Goal: Transaction & Acquisition: Purchase product/service

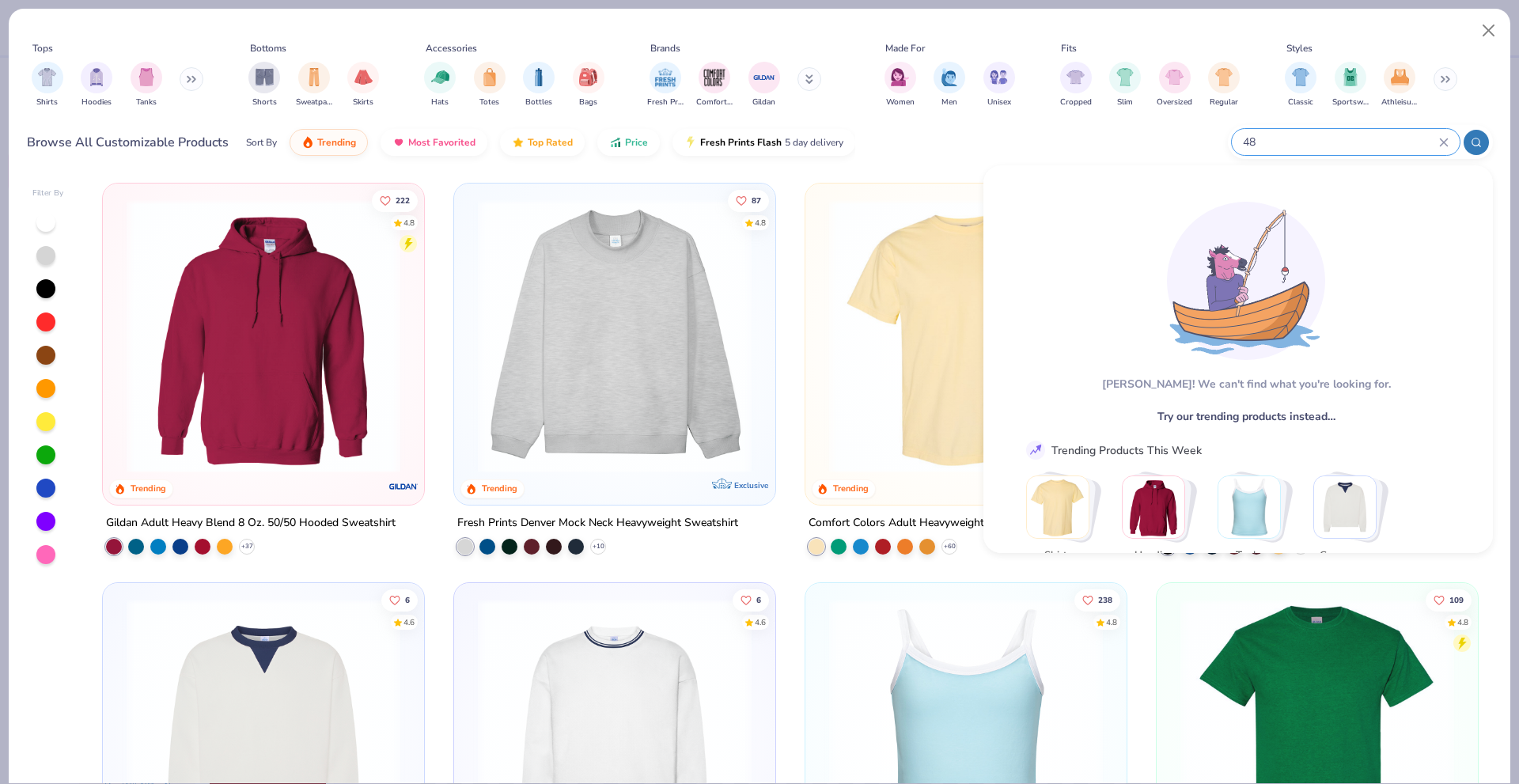
type input "4"
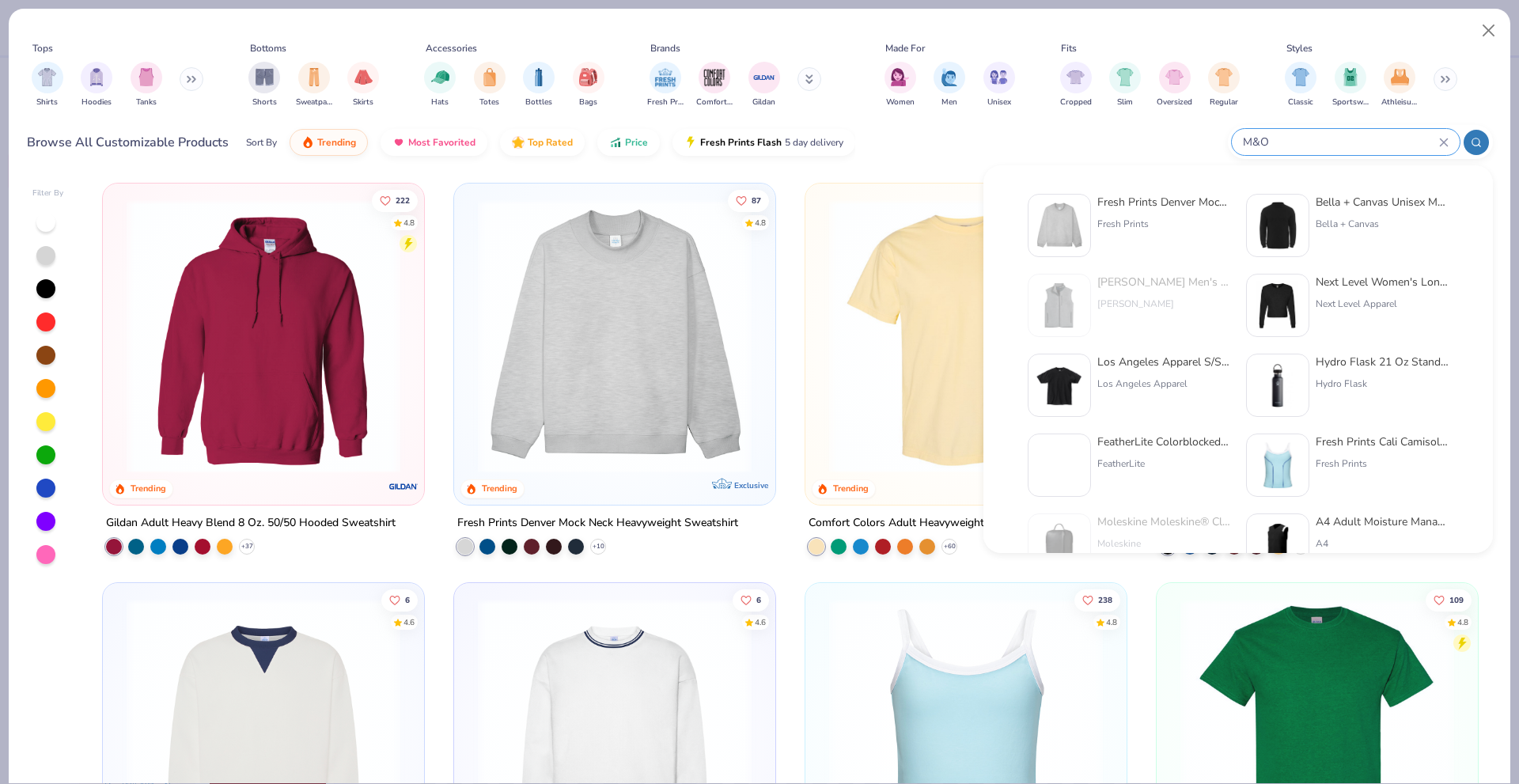
type input "M&O"
drag, startPoint x: 1289, startPoint y: 142, endPoint x: 1172, endPoint y: 114, distance: 120.3
click at [1052, 105] on div "Tops Shirts Hoodies Tanks Bottoms Shorts Sweatpants Skirts Accessories Hats Tot…" at bounding box center [760, 96] width 1466 height 138
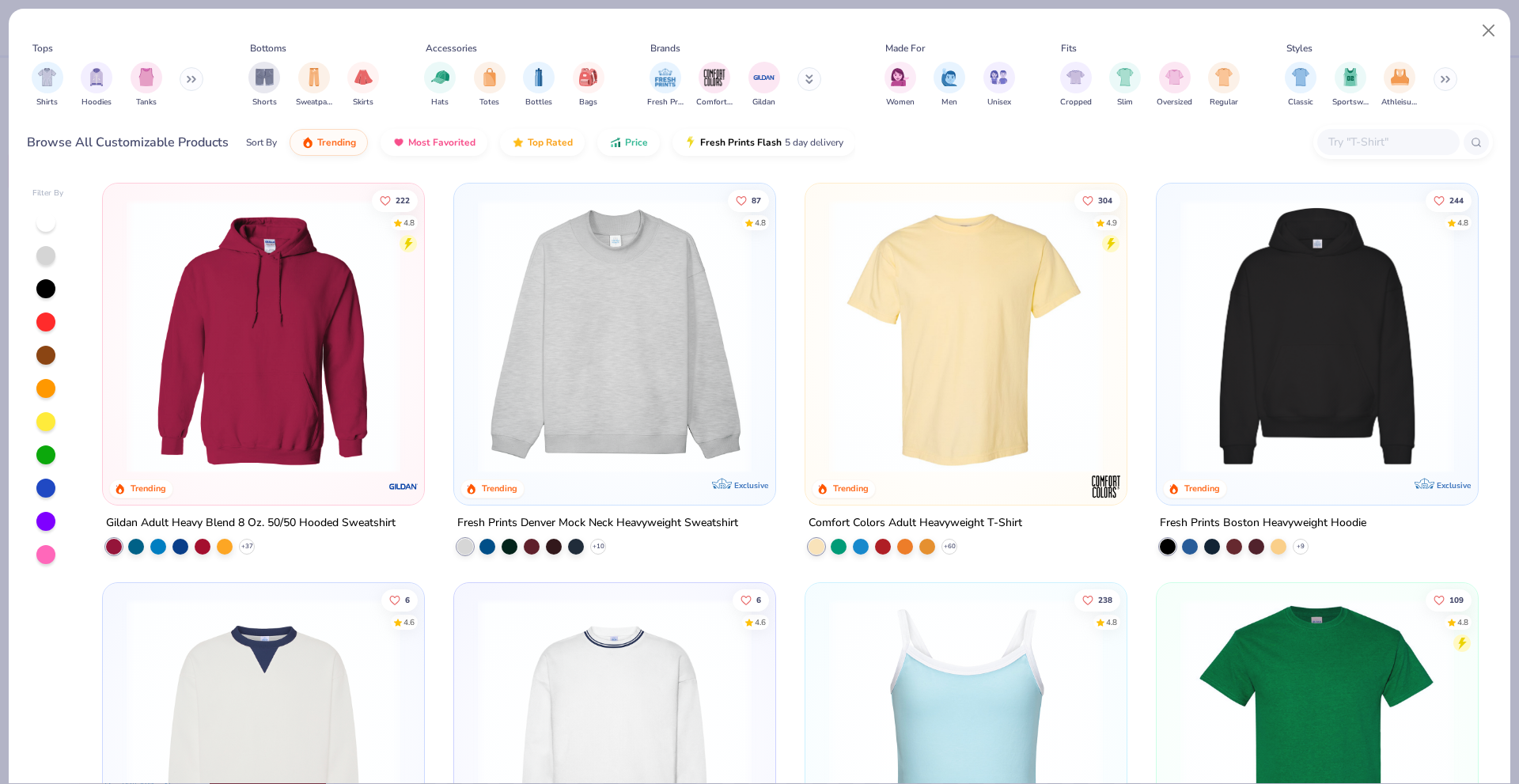
click at [1346, 144] on input "text" at bounding box center [1388, 142] width 122 height 18
paste input "Men's Gold Soft Touch T-Shirt"
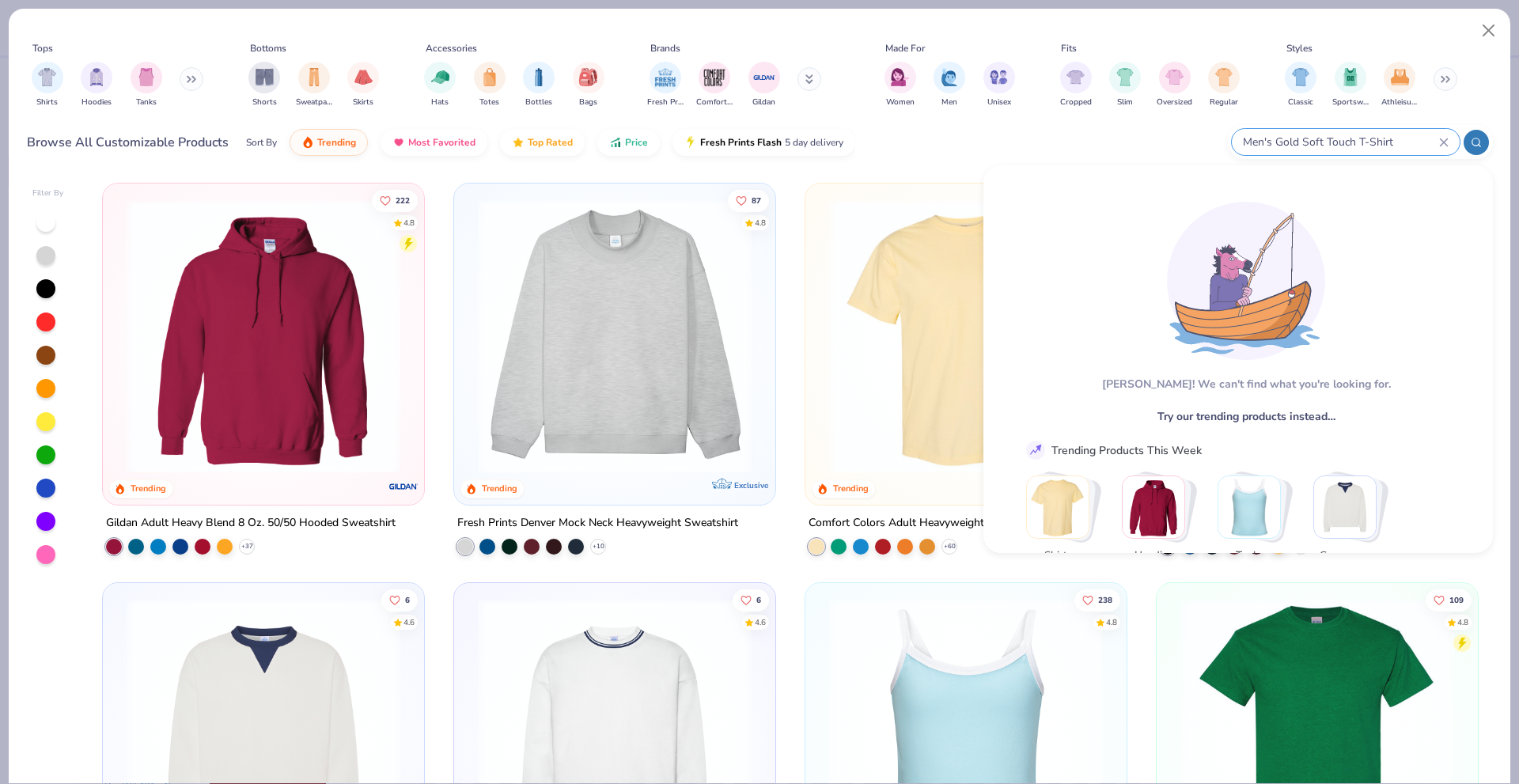
type input "Men's Gold Soft Touch T-Shirt"
click at [1447, 147] on div "Men's Gold Soft Touch T-Shirt" at bounding box center [1346, 142] width 228 height 26
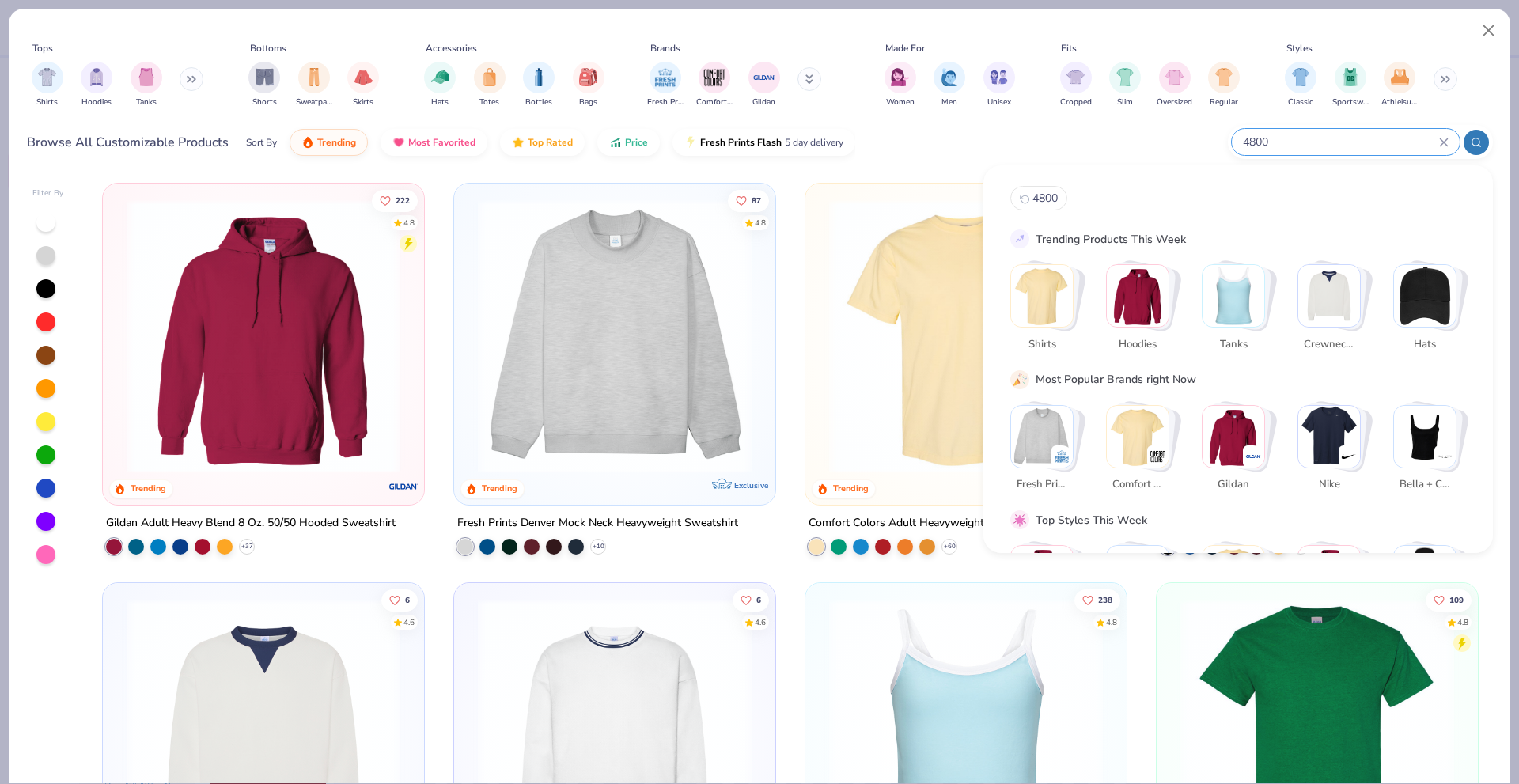
type input "4800"
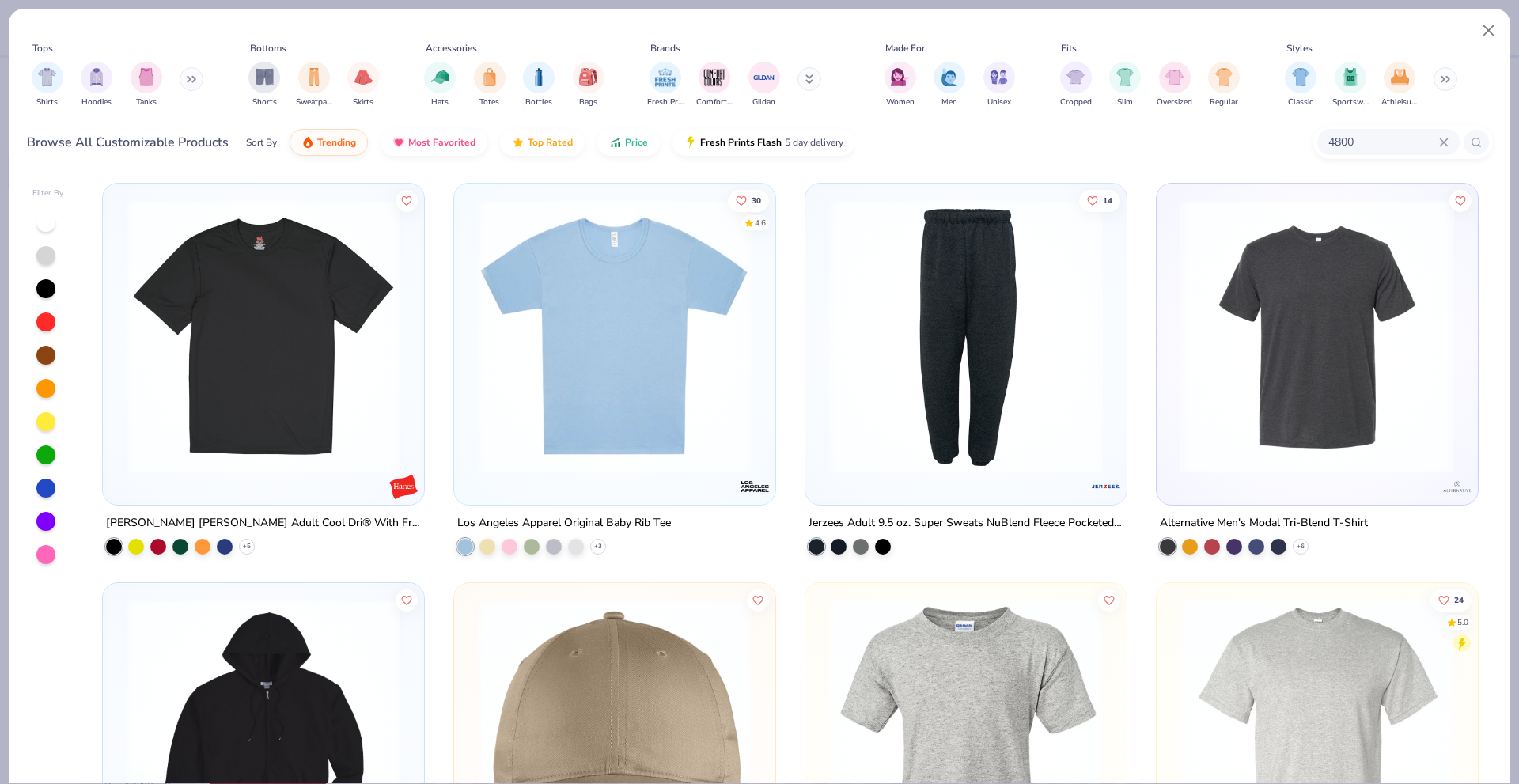
click at [320, 527] on div "[PERSON_NAME] [PERSON_NAME] Adult Cool Dri® With Freshiq T-Shirt" at bounding box center [264, 523] width 315 height 20
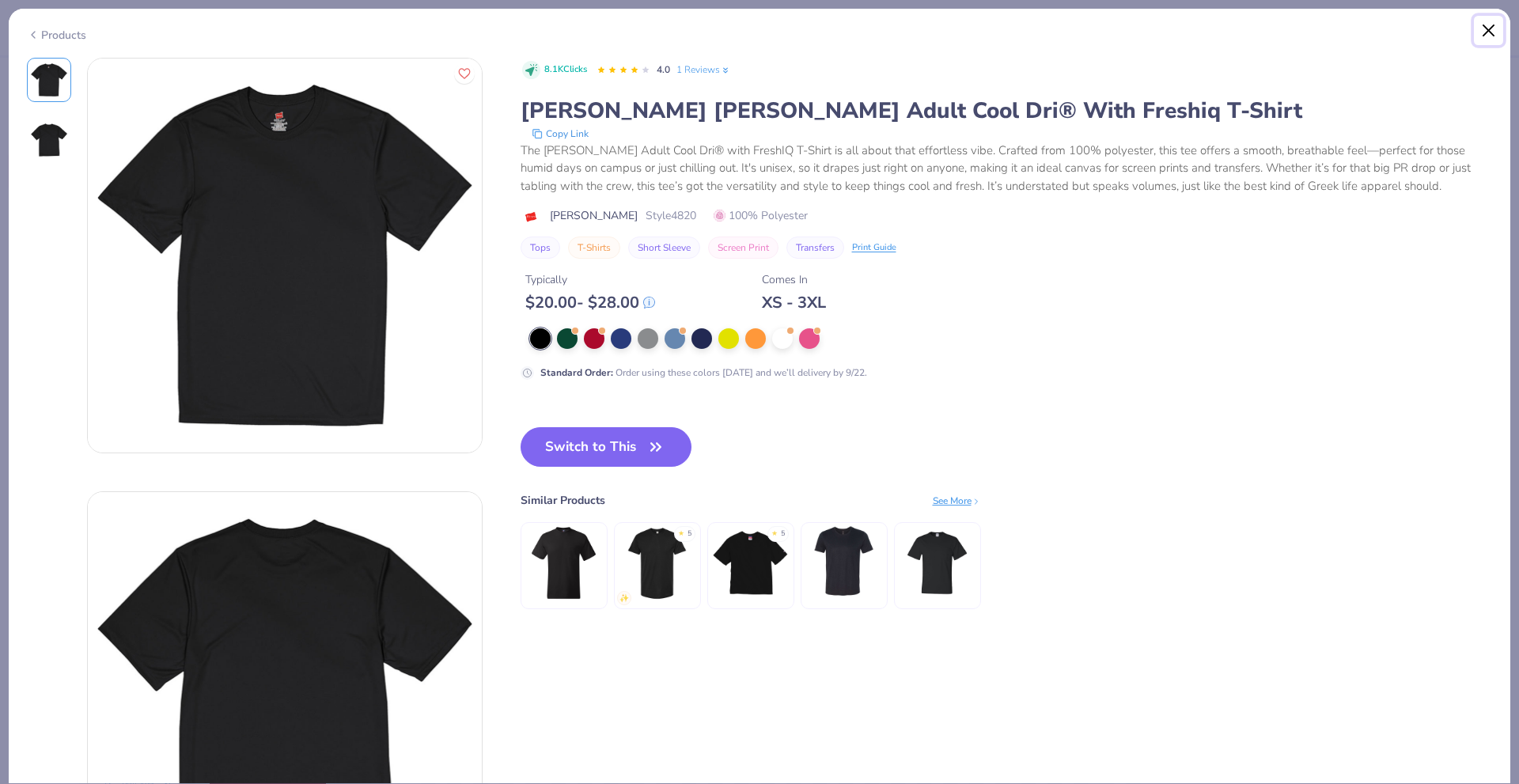
click at [1484, 36] on button "Close" at bounding box center [1489, 31] width 30 height 30
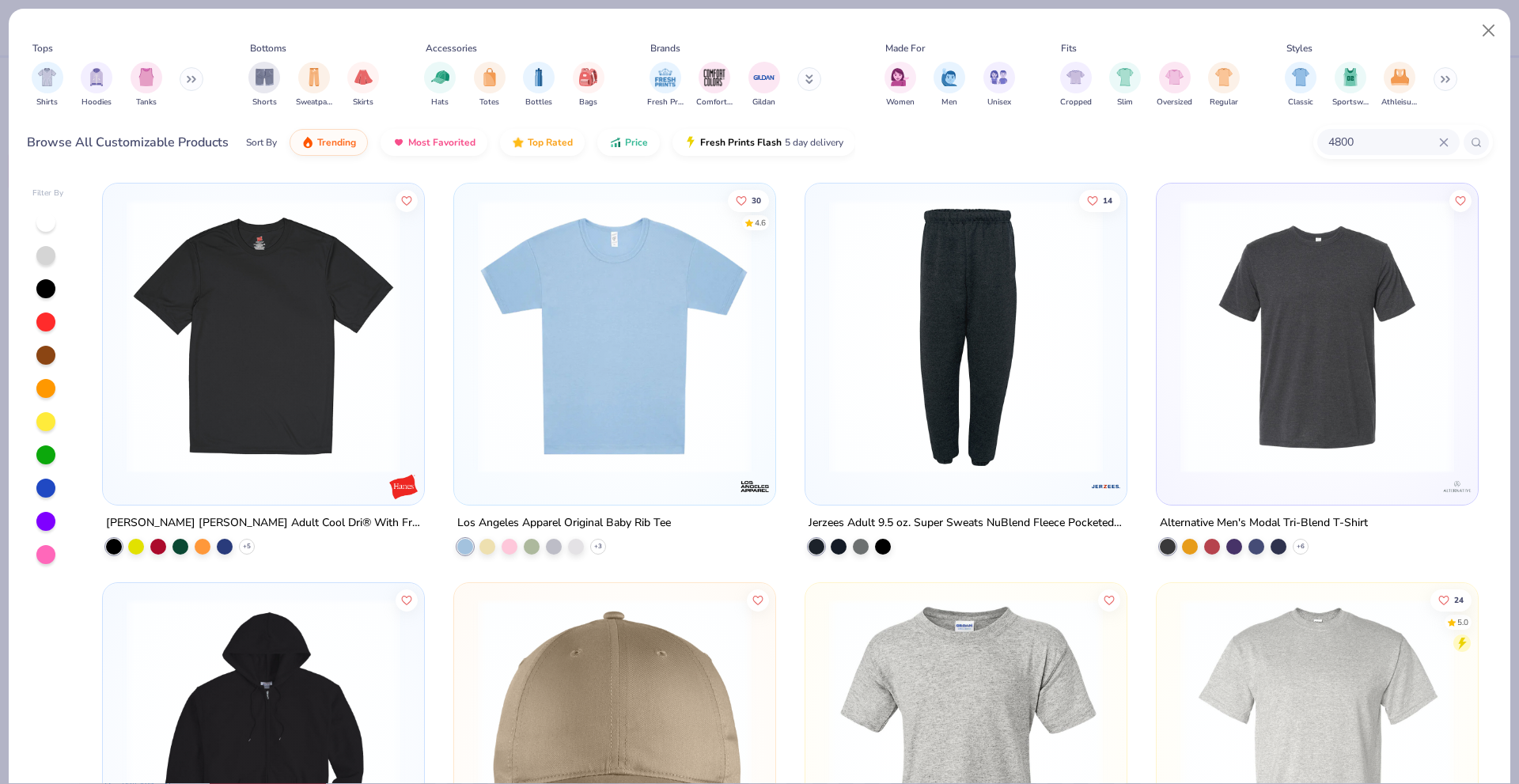
click at [1446, 145] on icon at bounding box center [1443, 142] width 7 height 7
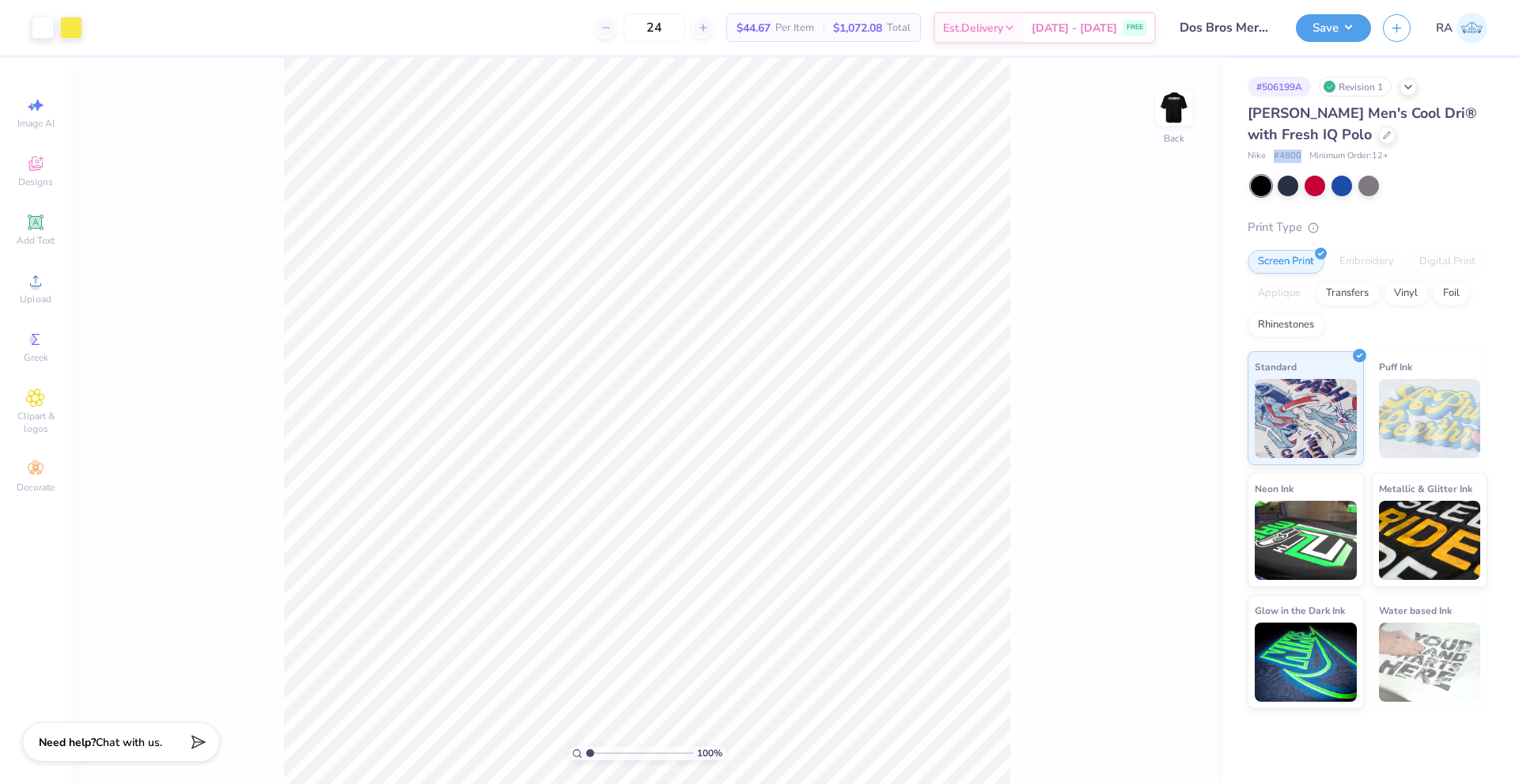
click at [1282, 156] on span "# 4800" at bounding box center [1287, 156] width 28 height 13
click at [432, 37] on div "24 $44.67 Per Item $1,072.08 Total Est. Delivery Sep 19 - 22 FREE" at bounding box center [625, 28] width 1062 height 55
drag, startPoint x: 1252, startPoint y: 115, endPoint x: 1298, endPoint y: 157, distance: 62.3
click at [1298, 157] on div "Hanes Men's Cool Dri® with Fresh IQ Polo Nike # 4800 Minimum Order: 12 +" at bounding box center [1367, 133] width 240 height 60
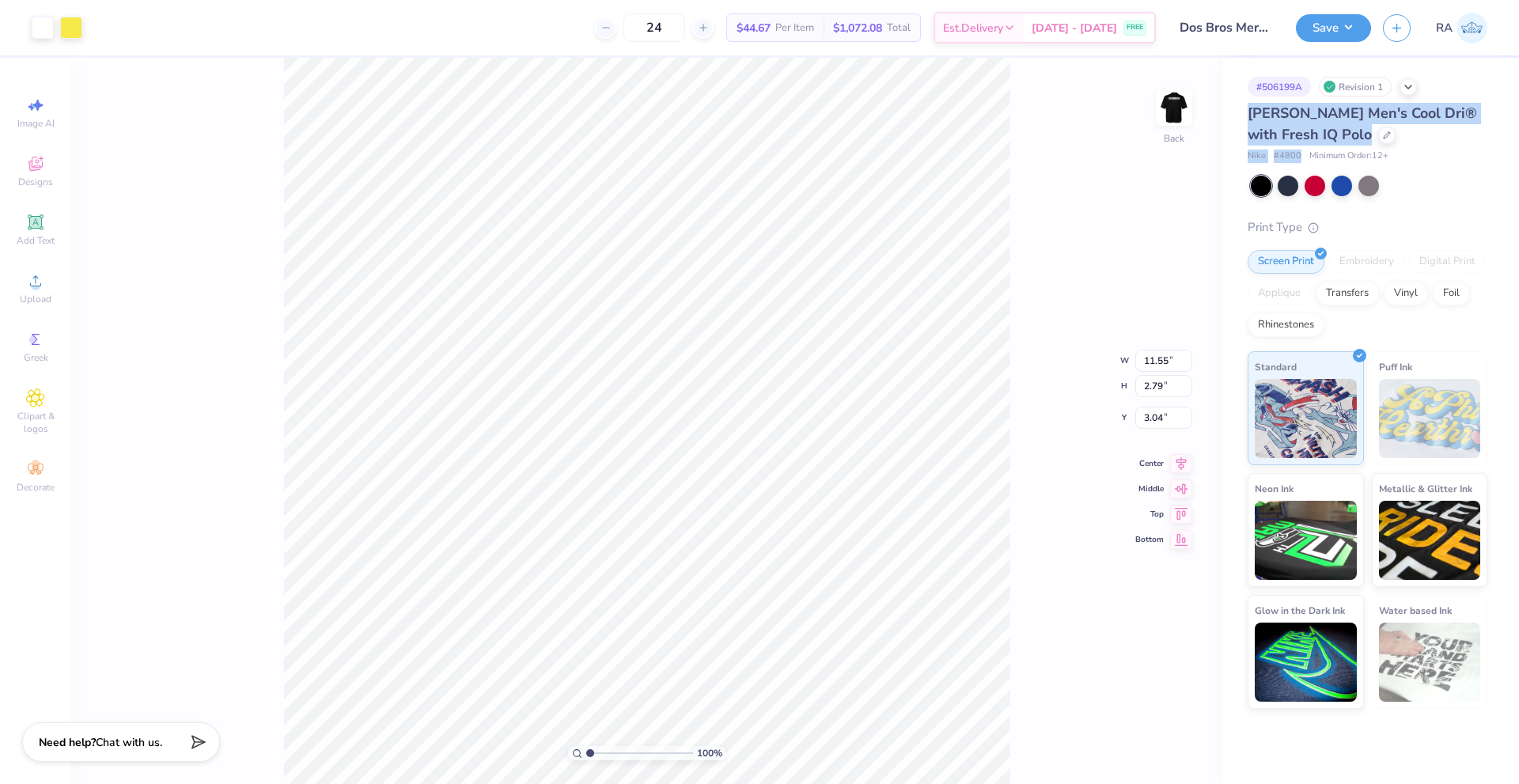
type input "3.25"
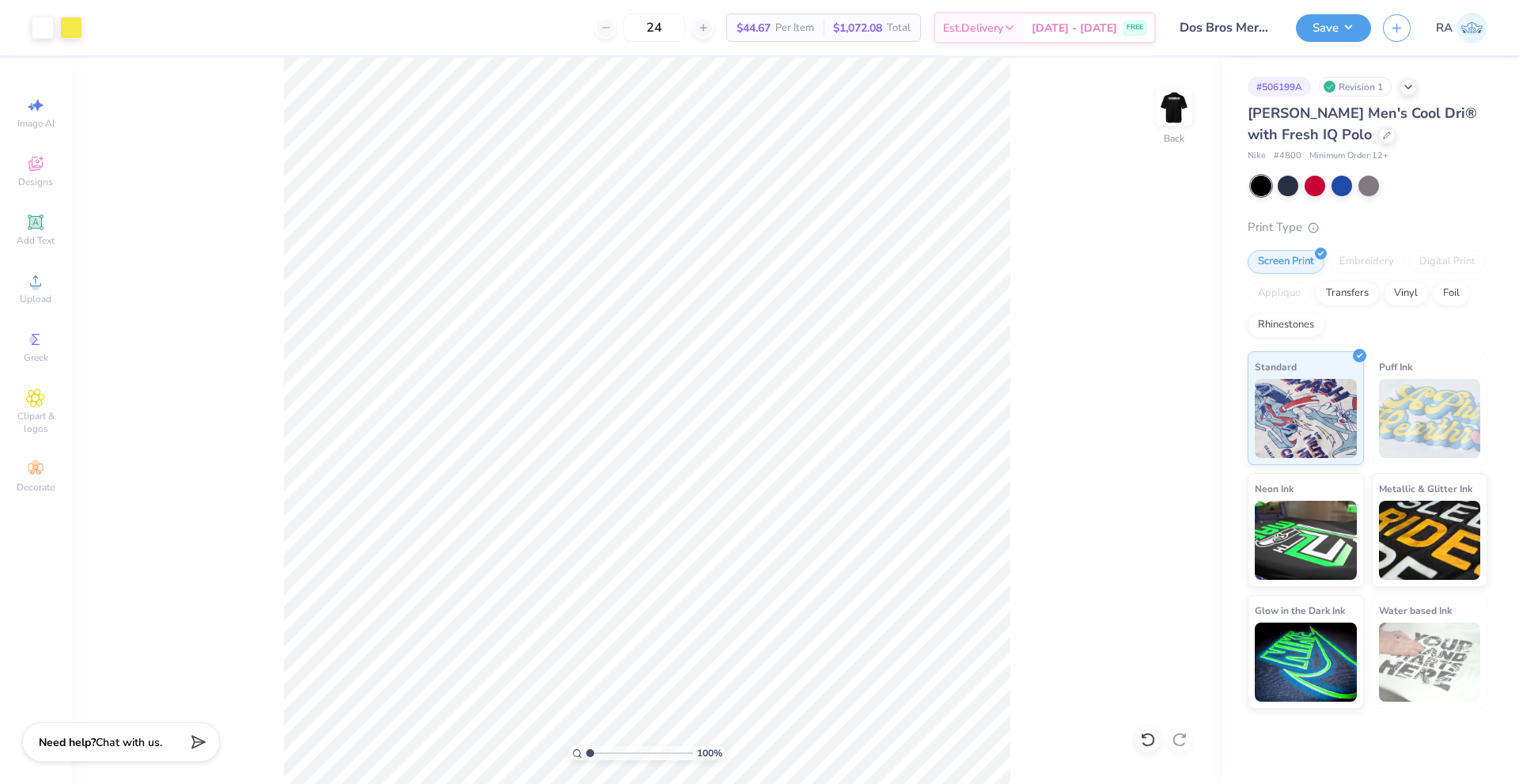
click at [450, 45] on div "24 $44.67 Per Item $1,072.08 Total Est. Delivery Sep 19 - 22 FREE" at bounding box center [625, 28] width 1062 height 55
drag, startPoint x: 437, startPoint y: 40, endPoint x: 218, endPoint y: 15, distance: 220.4
click at [430, 40] on div "24 $44.67 Per Item $1,072.08 Total Est. Delivery Sep 19 - 22 FREE" at bounding box center [625, 28] width 1062 height 55
